Goal: Information Seeking & Learning: Learn about a topic

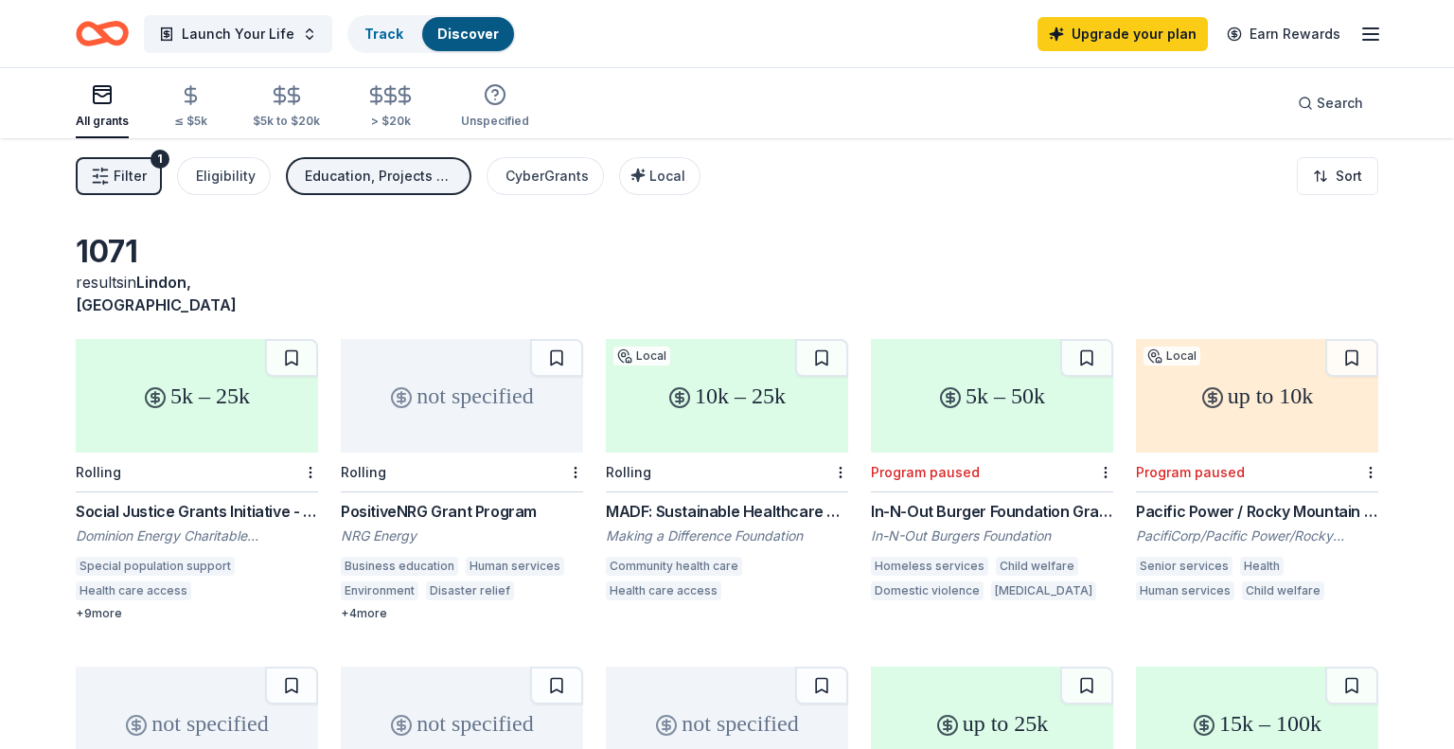
click at [105, 29] on icon "Home" at bounding box center [102, 33] width 53 height 44
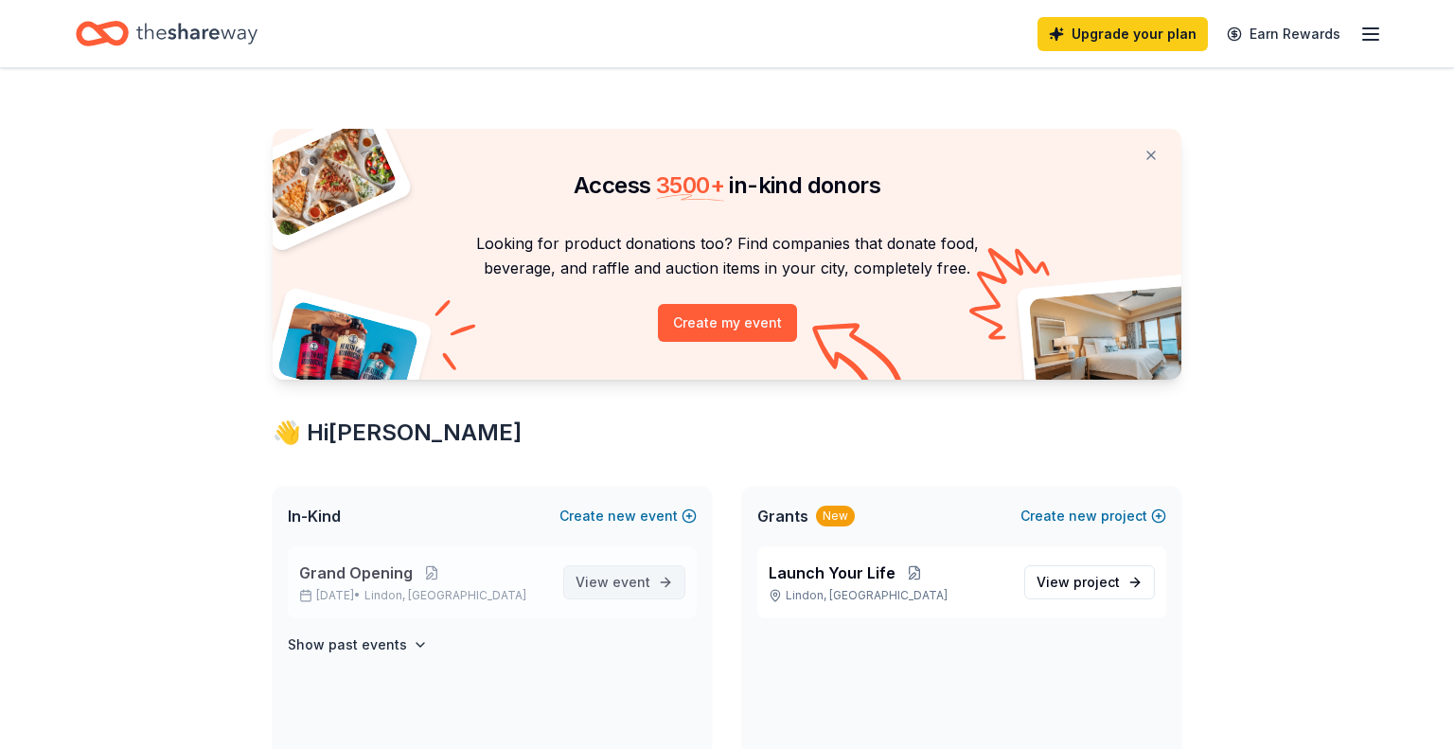
click at [665, 575] on link "View event" at bounding box center [624, 582] width 122 height 34
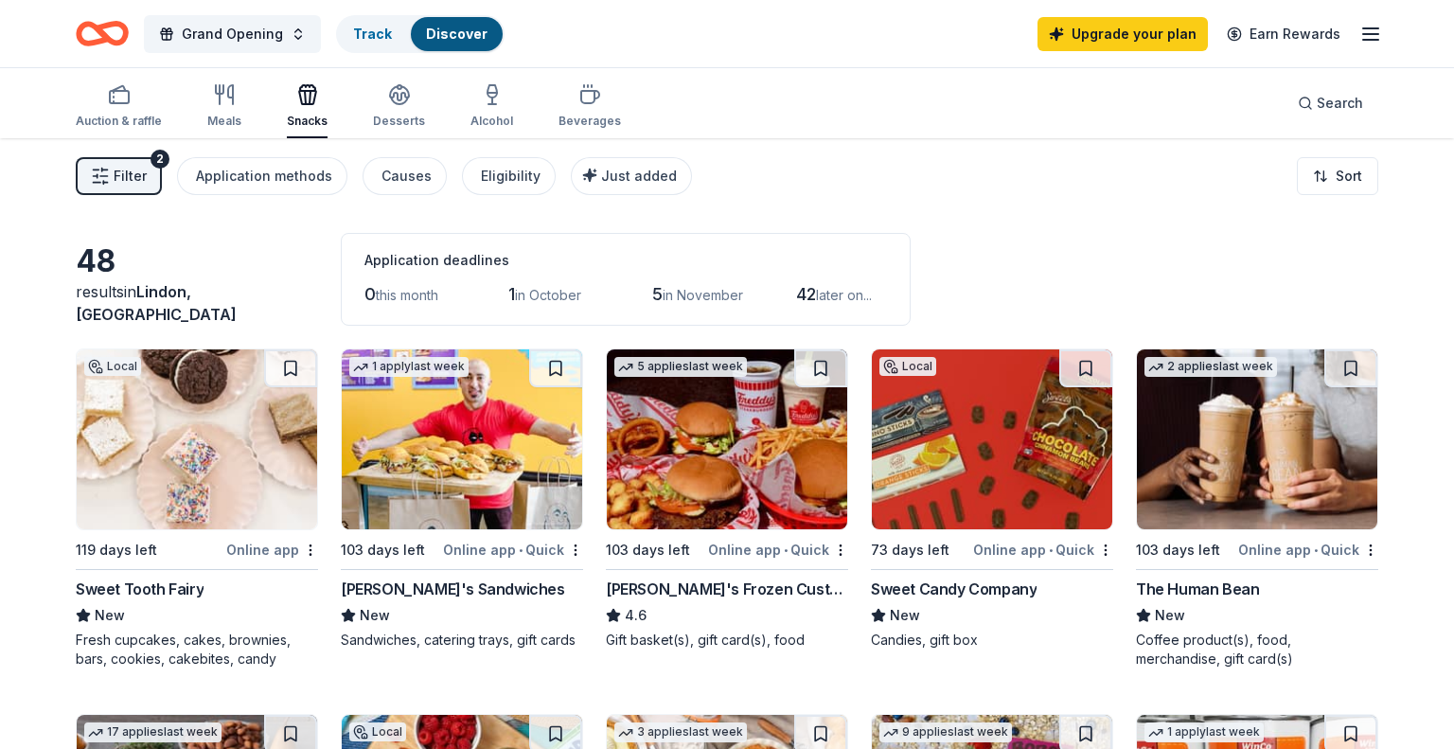
click at [1382, 35] on div "Grand Opening Track Discover Upgrade your plan Earn Rewards" at bounding box center [727, 33] width 1454 height 67
click at [1356, 39] on div "Upgrade your plan Earn Rewards" at bounding box center [1210, 33] width 345 height 44
click at [1364, 40] on line "button" at bounding box center [1370, 40] width 15 height 0
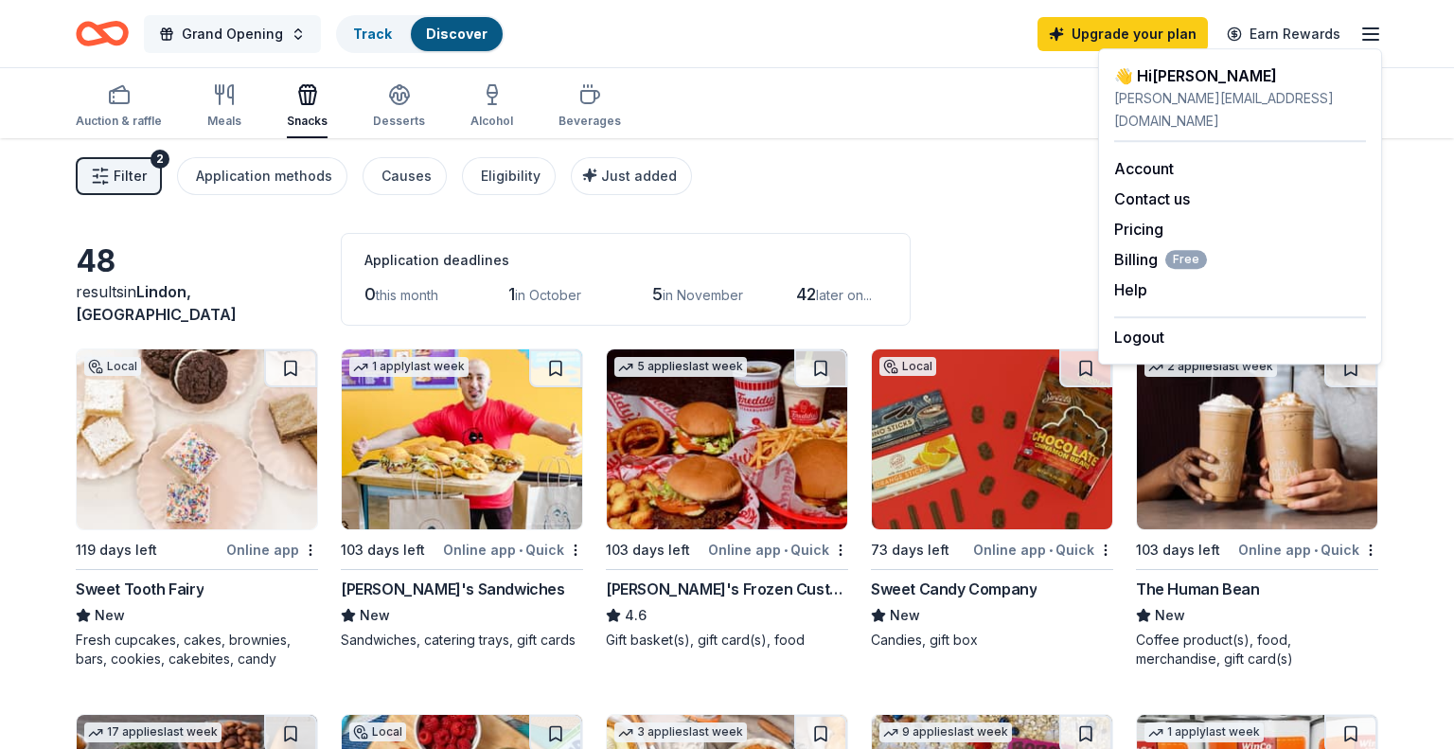
click at [279, 33] on button "Grand Opening" at bounding box center [232, 34] width 177 height 38
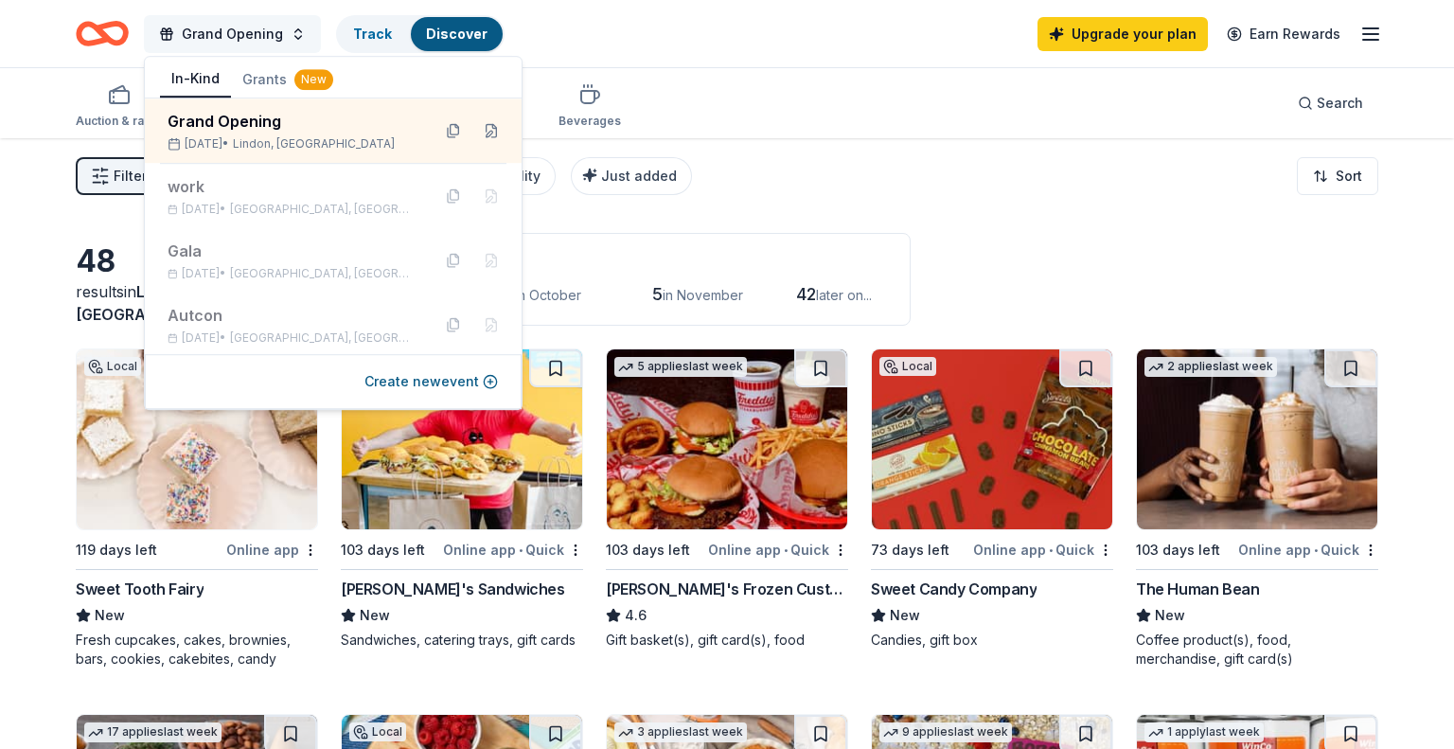
click at [280, 35] on button "Grand Opening" at bounding box center [232, 34] width 177 height 38
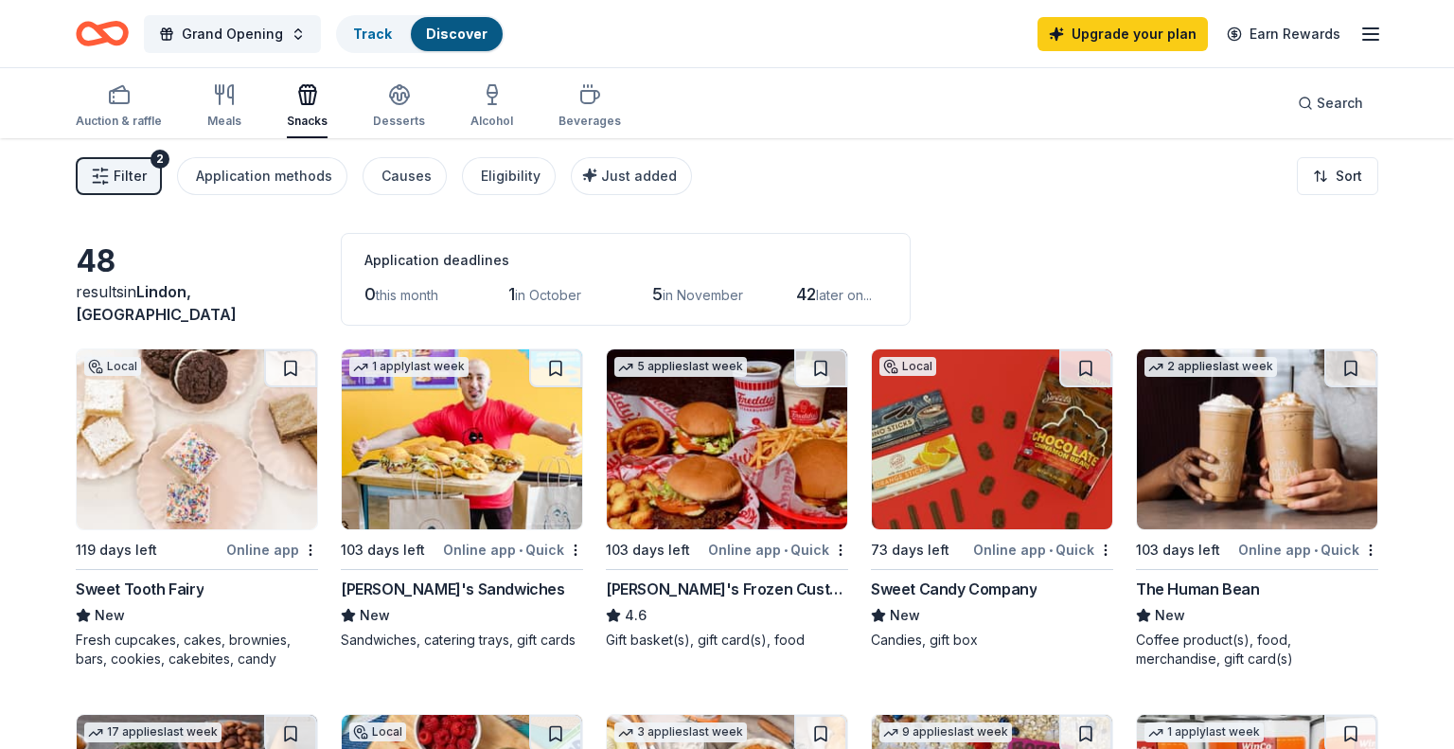
click at [150, 188] on button "Filter 2" at bounding box center [119, 176] width 86 height 38
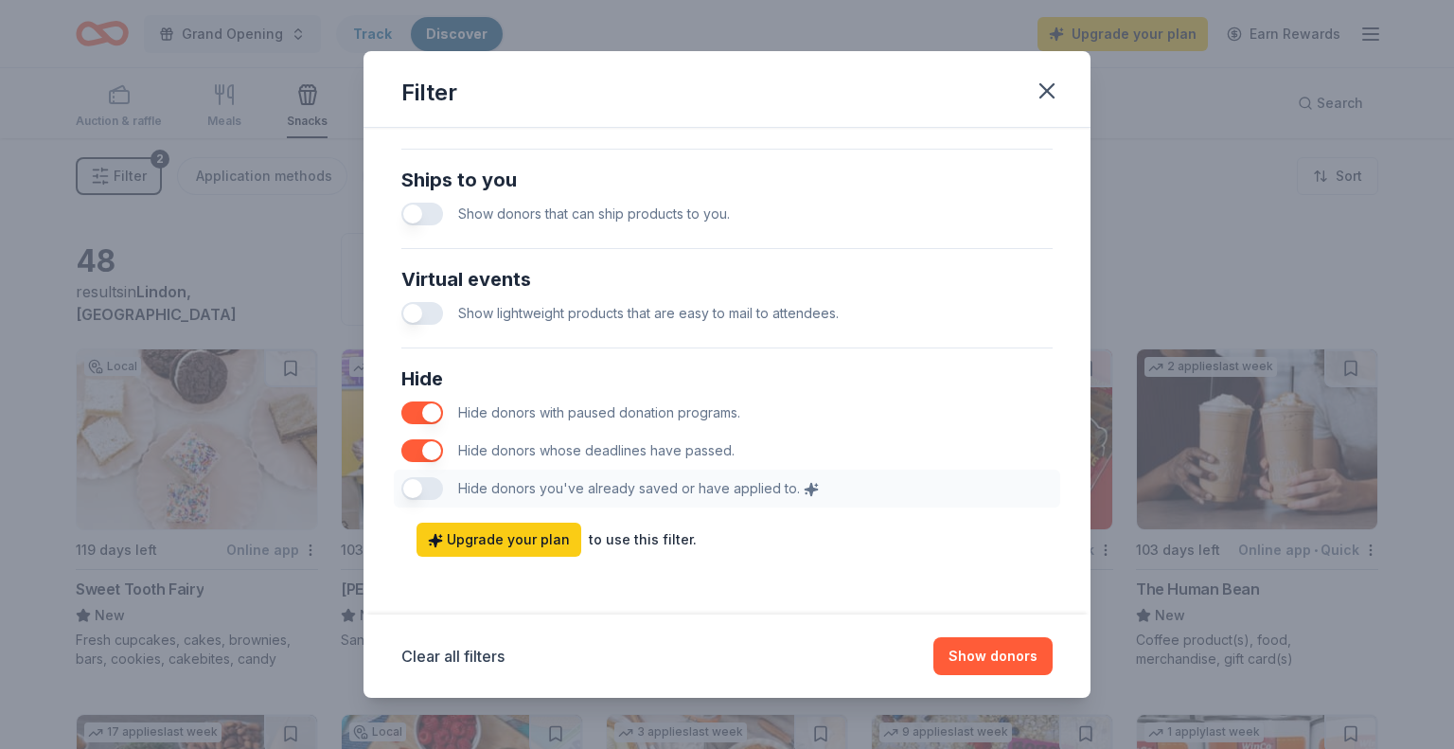
scroll to position [881, 0]
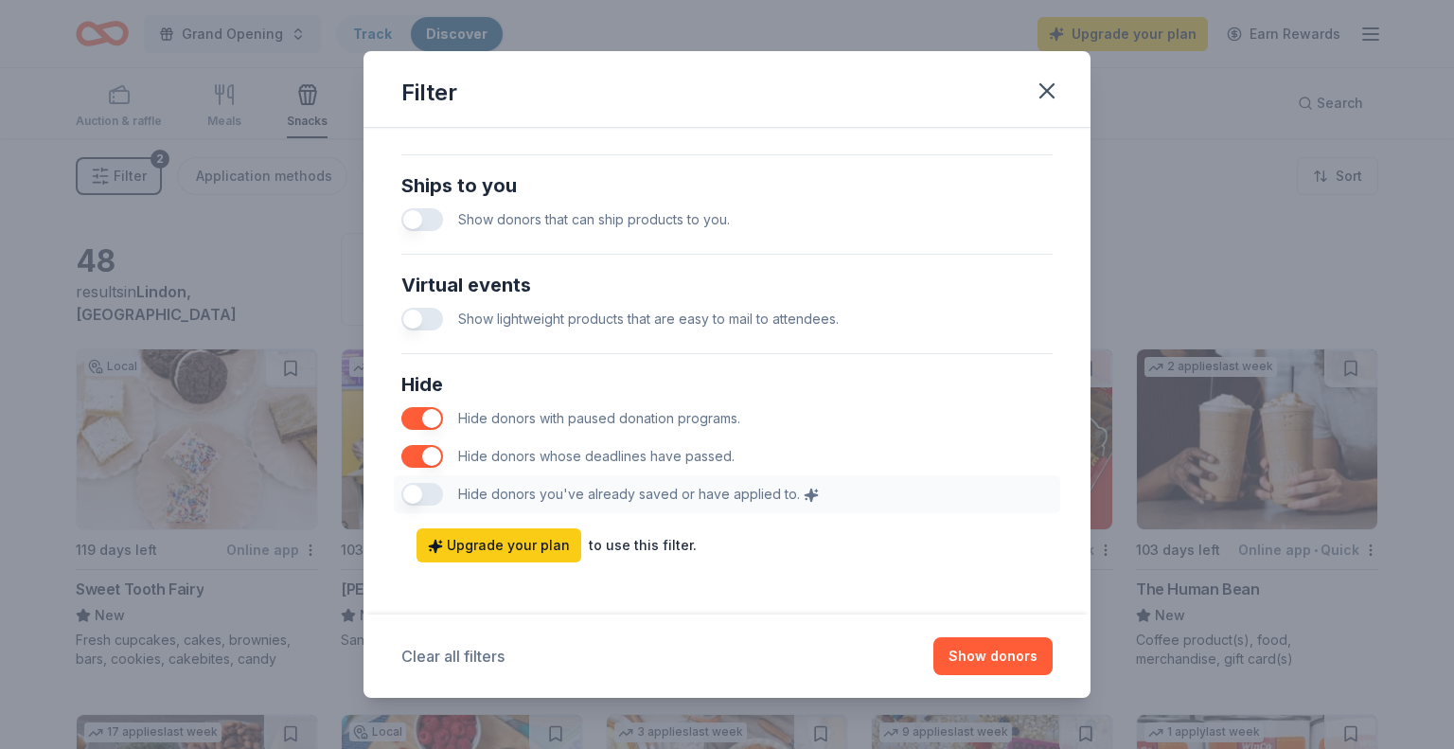
click at [467, 646] on button "Clear all filters" at bounding box center [452, 656] width 103 height 23
click at [1001, 654] on button "Show 50 donors" at bounding box center [983, 656] width 137 height 38
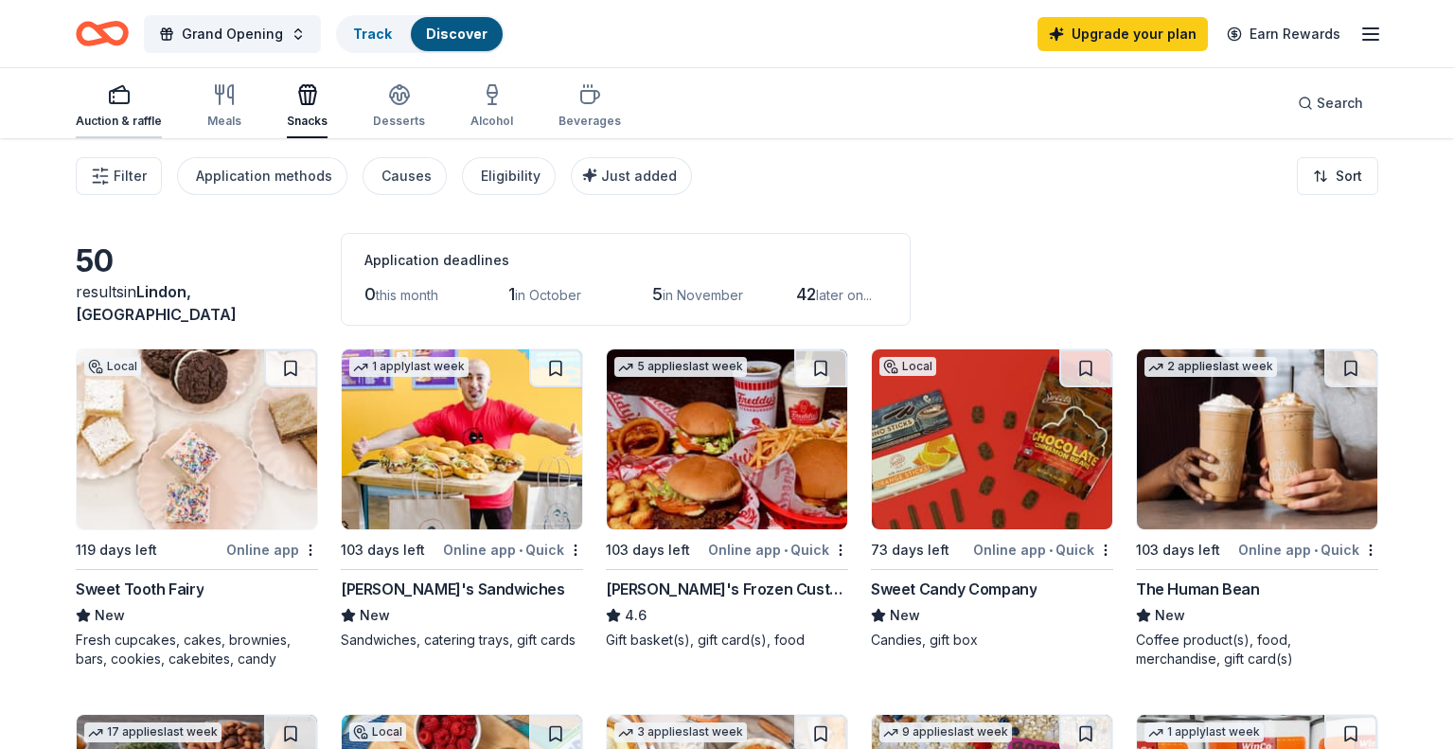
click at [133, 120] on div "Auction & raffle" at bounding box center [119, 121] width 86 height 15
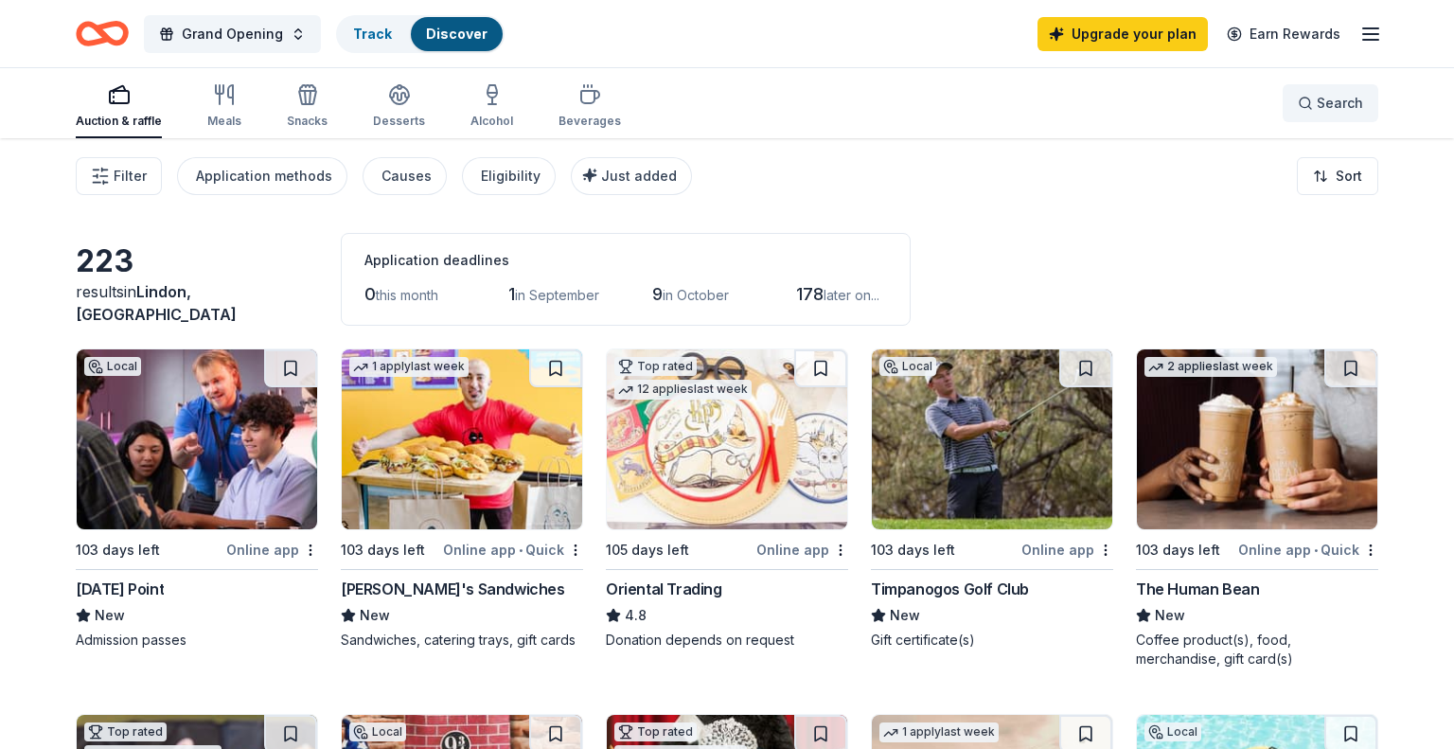
click at [1315, 120] on button "Search" at bounding box center [1331, 103] width 96 height 38
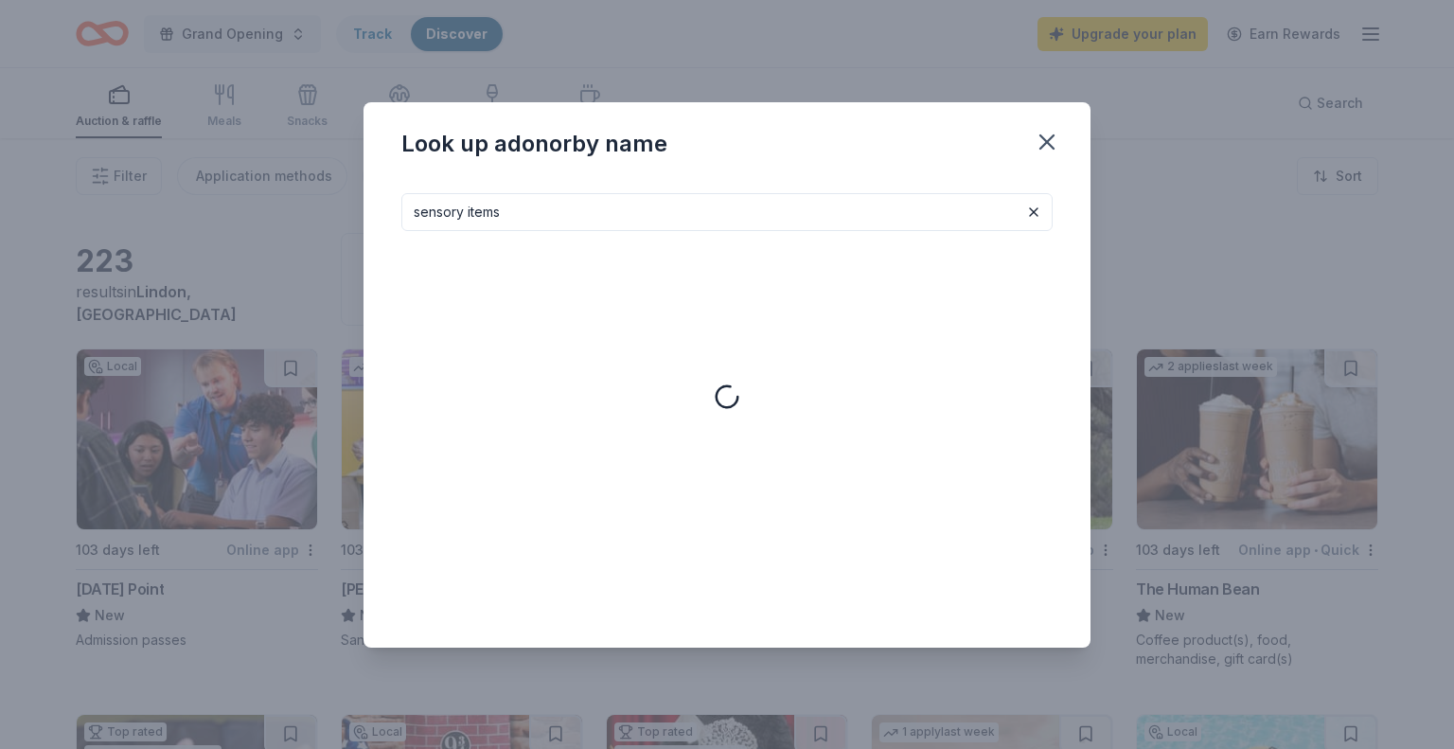
type input "sensory items"
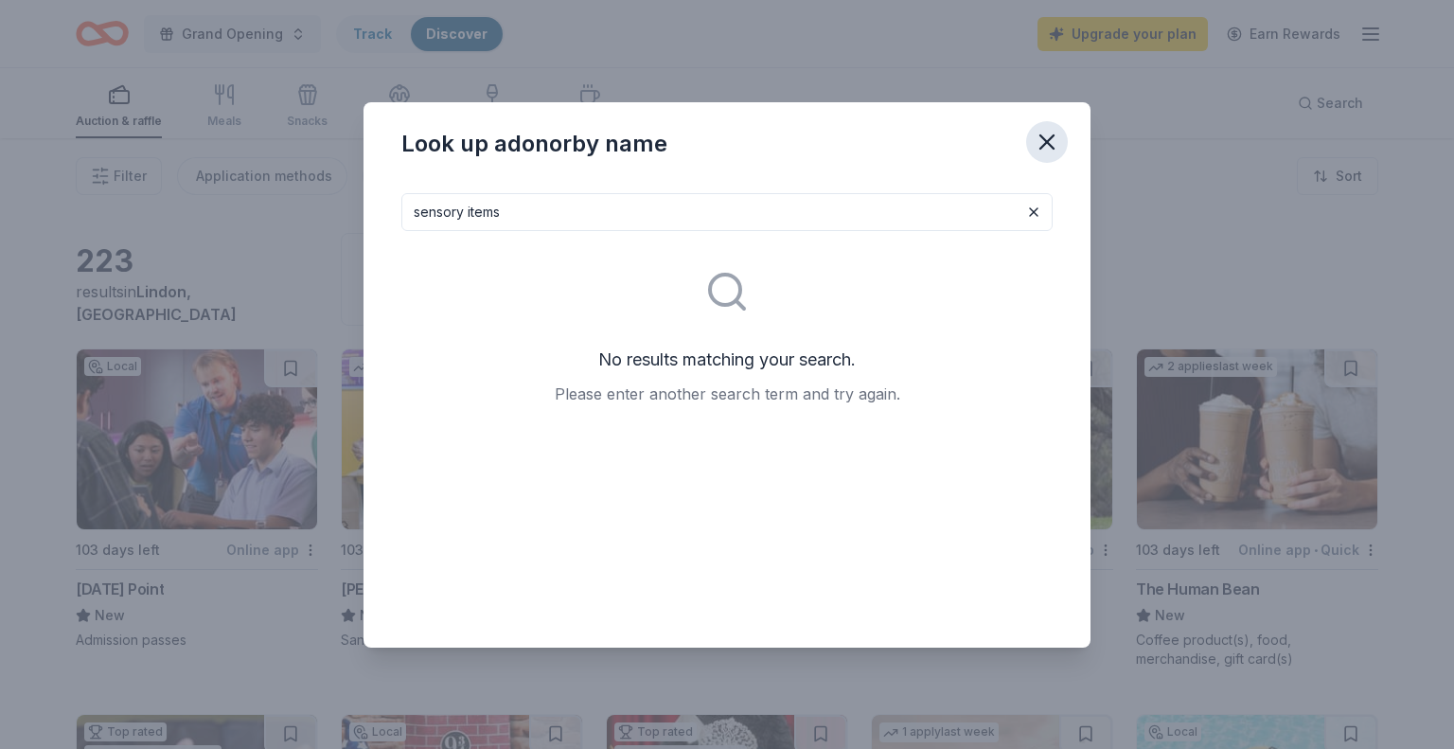
click at [1034, 147] on icon "button" at bounding box center [1047, 142] width 27 height 27
